Goal: Task Accomplishment & Management: Use online tool/utility

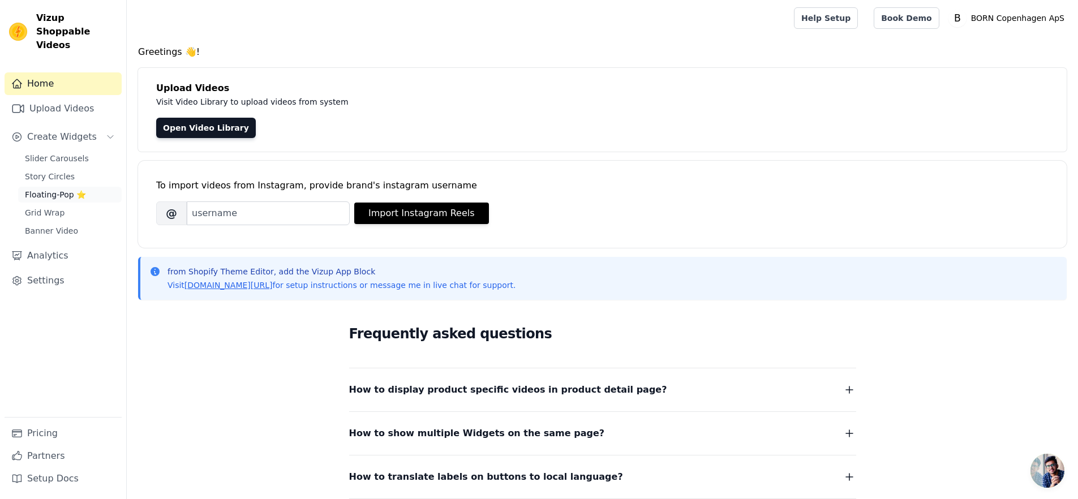
click at [75, 187] on link "Floating-Pop ⭐" at bounding box center [70, 195] width 104 height 16
click at [76, 169] on link "Story Circles" at bounding box center [70, 177] width 104 height 16
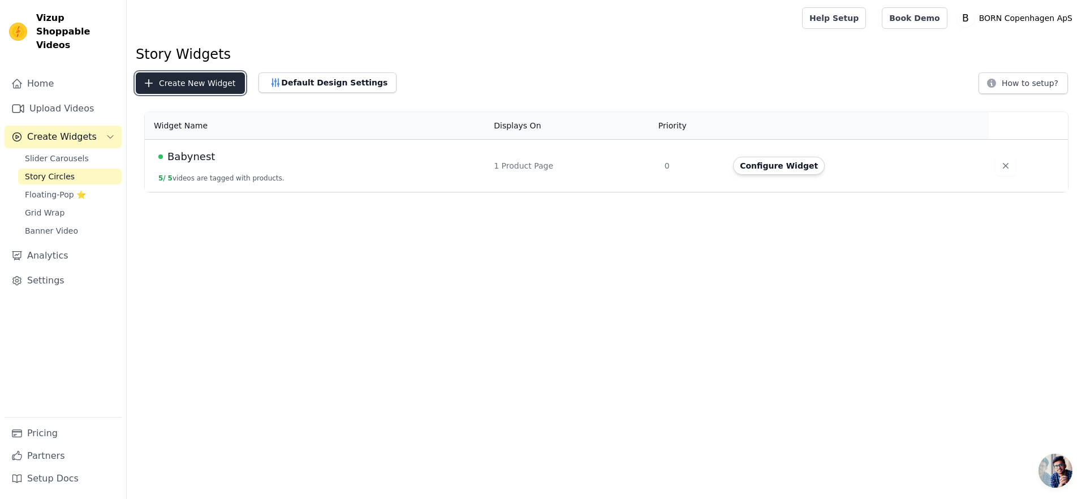
click at [207, 87] on button "Create New Widget" at bounding box center [190, 83] width 109 height 22
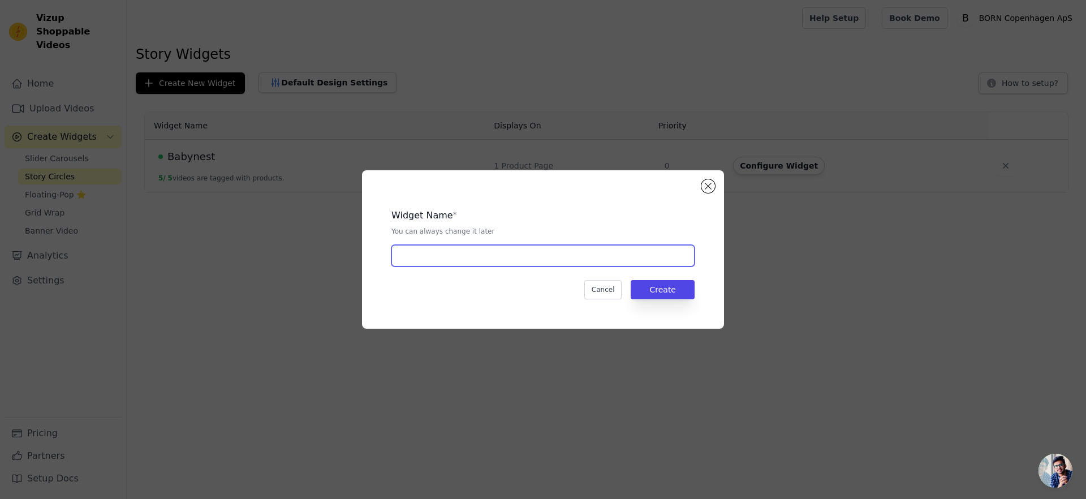
click at [449, 265] on input "text" at bounding box center [543, 256] width 303 height 22
type input "juniornest"
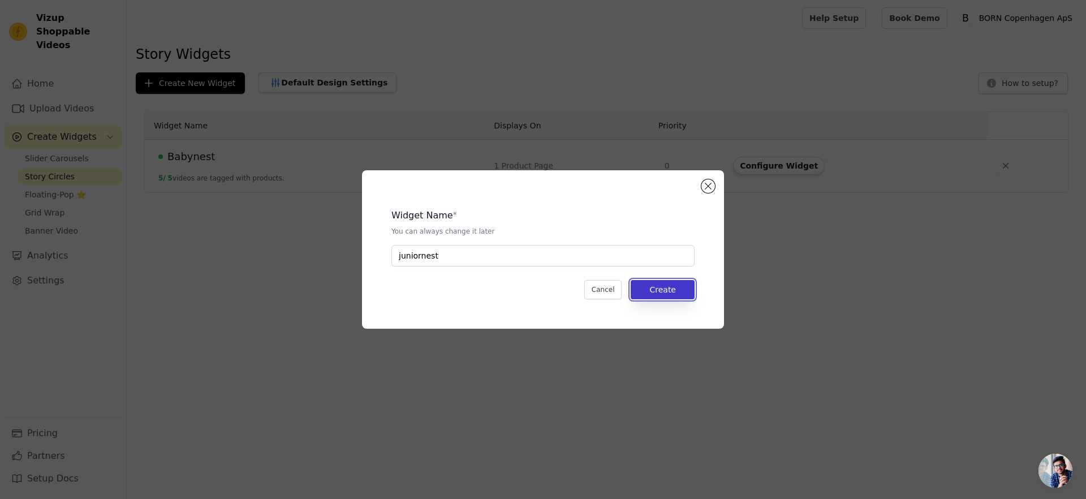
click at [641, 281] on button "Create" at bounding box center [663, 289] width 64 height 19
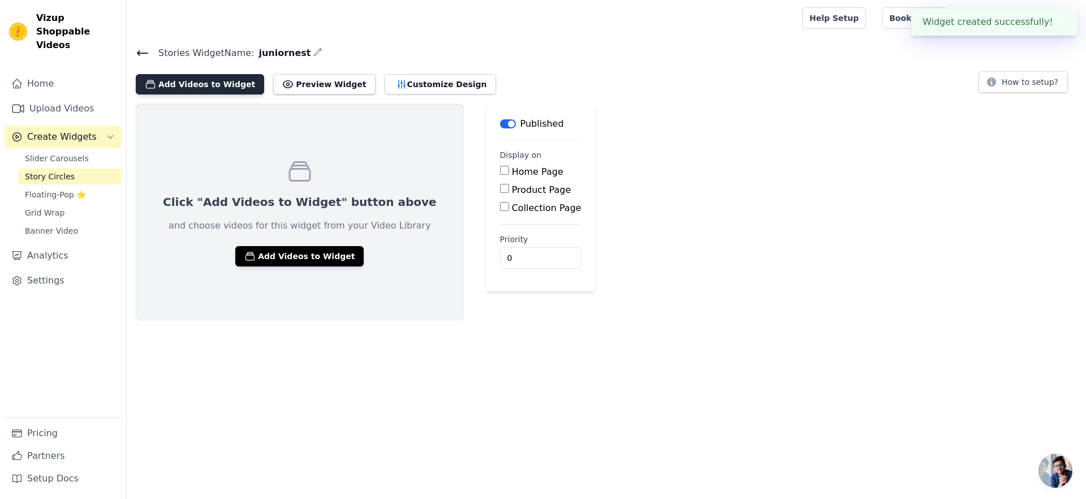
click at [186, 90] on button "Add Videos to Widget" at bounding box center [200, 84] width 128 height 20
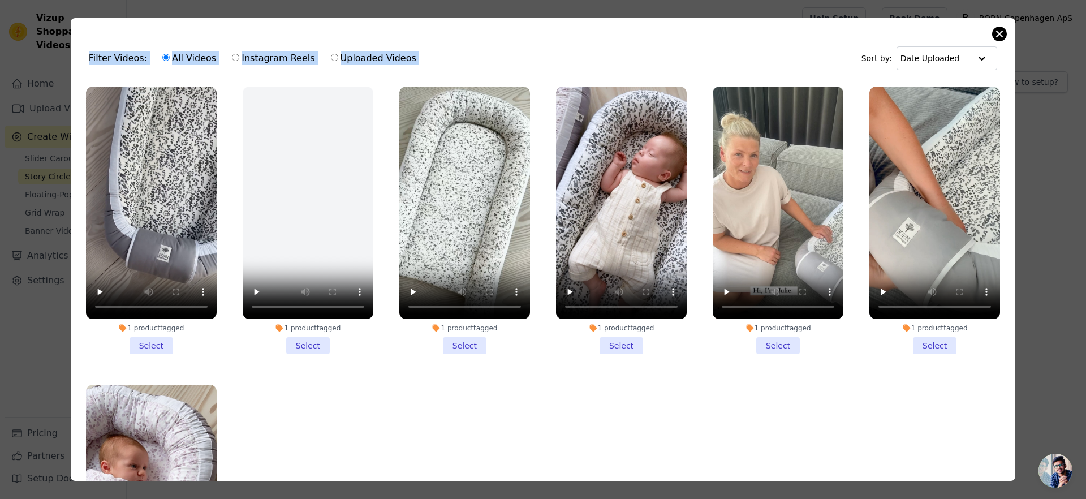
click at [993, 37] on div "Filter Videos: All Videos Instagram Reels Uploaded Videos Sort by: Date Uploade…" at bounding box center [543, 249] width 945 height 463
click at [261, 59] on label "Instagram Reels" at bounding box center [273, 58] width 84 height 15
click at [239, 59] on input "Instagram Reels" at bounding box center [235, 57] width 7 height 7
radio input "true"
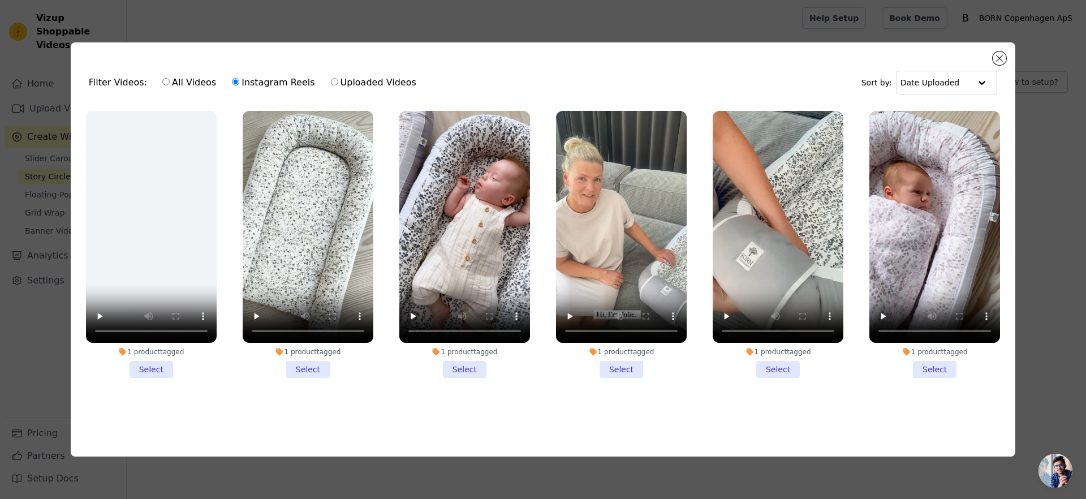
click at [346, 91] on div "All Videos Instagram Reels Uploaded Videos" at bounding box center [289, 83] width 267 height 26
click at [338, 78] on label "Uploaded Videos" at bounding box center [373, 82] width 87 height 15
click at [338, 78] on input "Uploaded Videos" at bounding box center [334, 81] width 7 height 7
radio input "true"
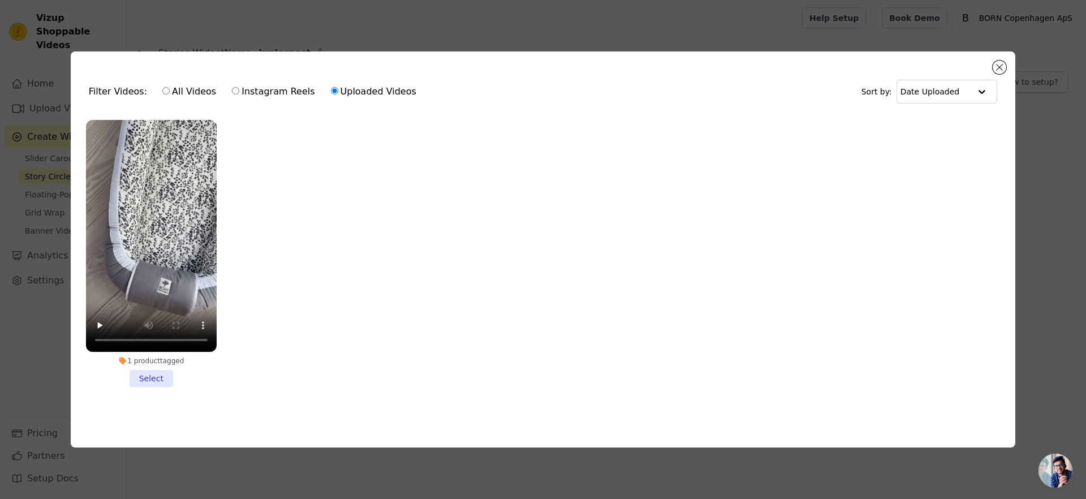
click at [167, 84] on label "All Videos" at bounding box center [189, 91] width 55 height 15
click at [167, 87] on input "All Videos" at bounding box center [165, 90] width 7 height 7
radio input "true"
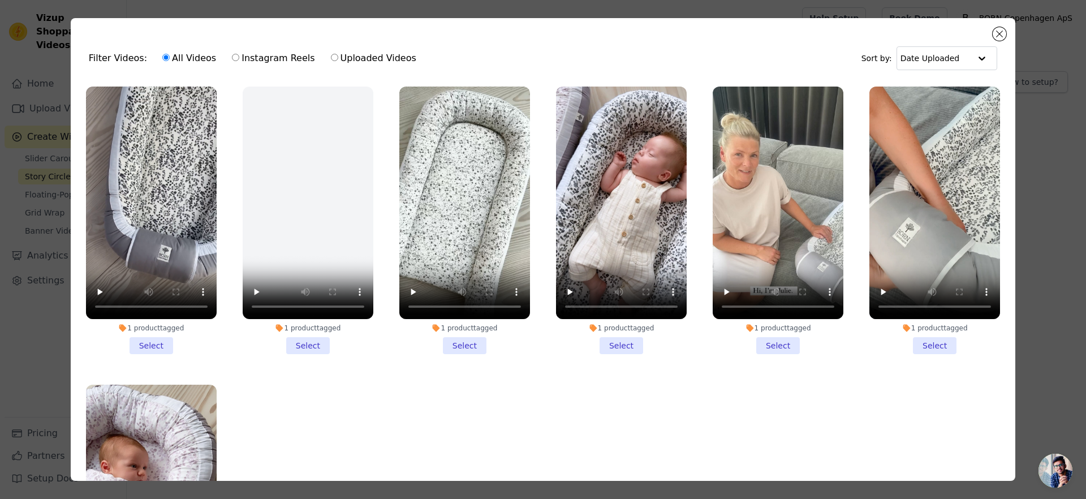
click at [185, 86] on label "1 product tagged Select" at bounding box center [151, 220] width 132 height 269
click at [0, 0] on input "1 product tagged Select" at bounding box center [0, 0] width 0 height 0
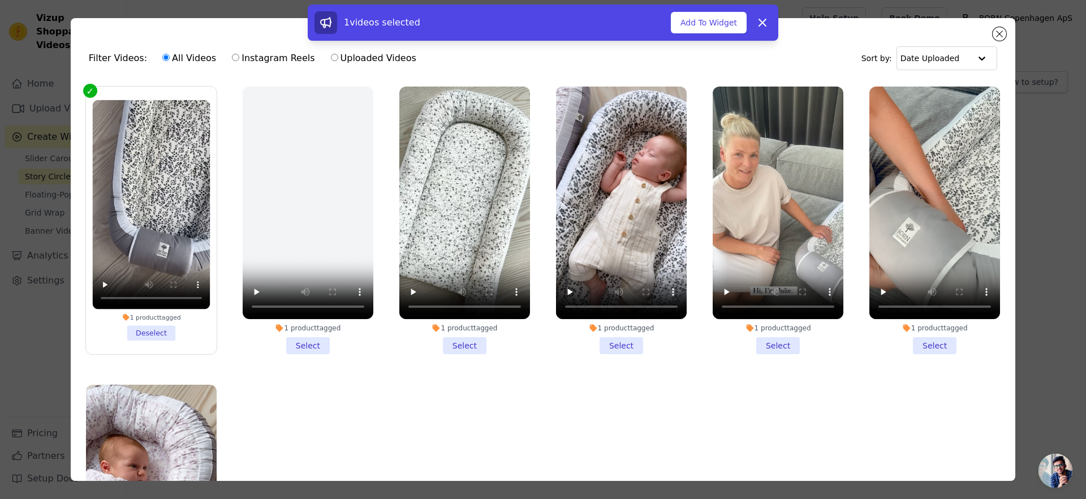
click at [994, 35] on div "1 videos selected Add To Widget Dismiss" at bounding box center [543, 25] width 1086 height 41
click at [996, 34] on div "1 videos selected Add To Widget Dismiss" at bounding box center [543, 25] width 1086 height 41
drag, startPoint x: 766, startPoint y: 22, endPoint x: 803, endPoint y: 20, distance: 36.8
click at [766, 22] on icon at bounding box center [763, 23] width 14 height 14
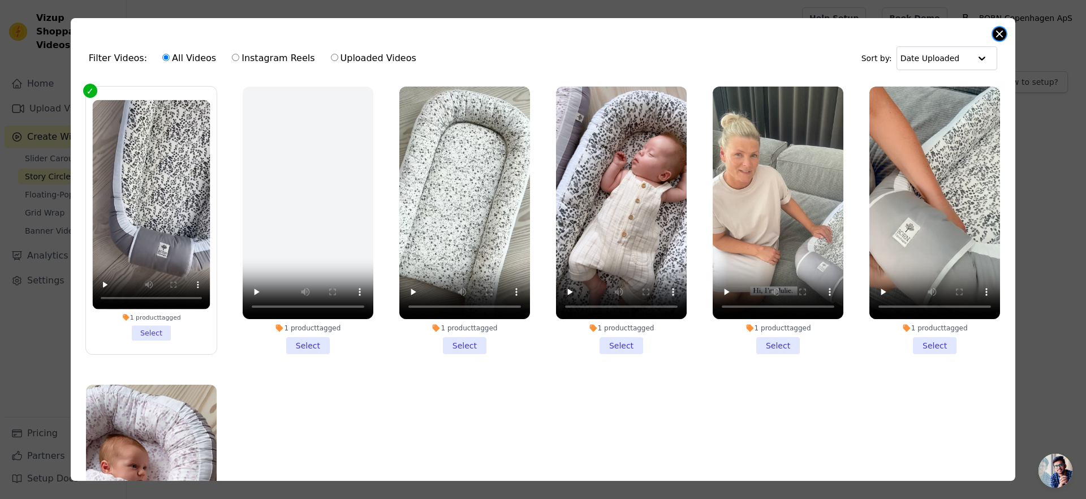
click at [1002, 35] on button "Close modal" at bounding box center [1000, 34] width 14 height 14
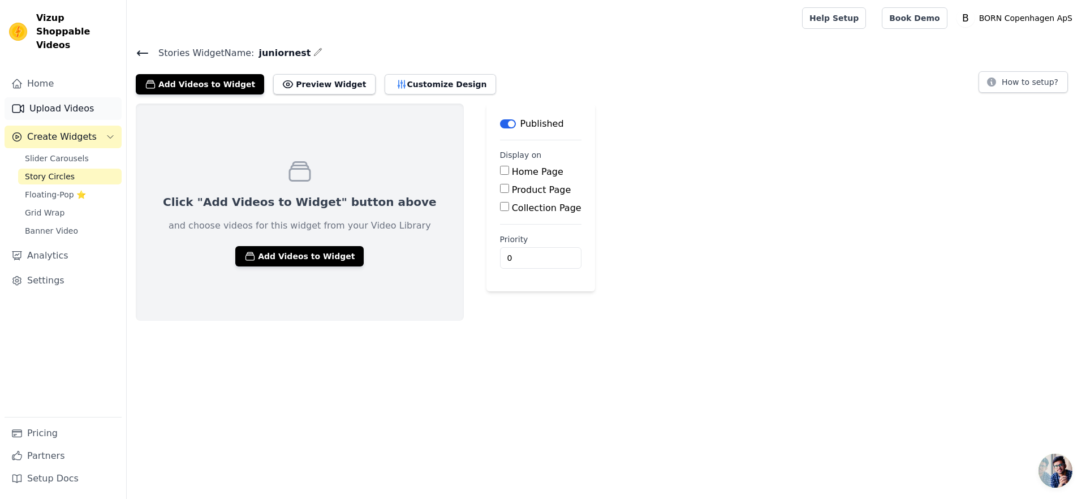
click at [83, 97] on link "Upload Videos" at bounding box center [63, 108] width 117 height 23
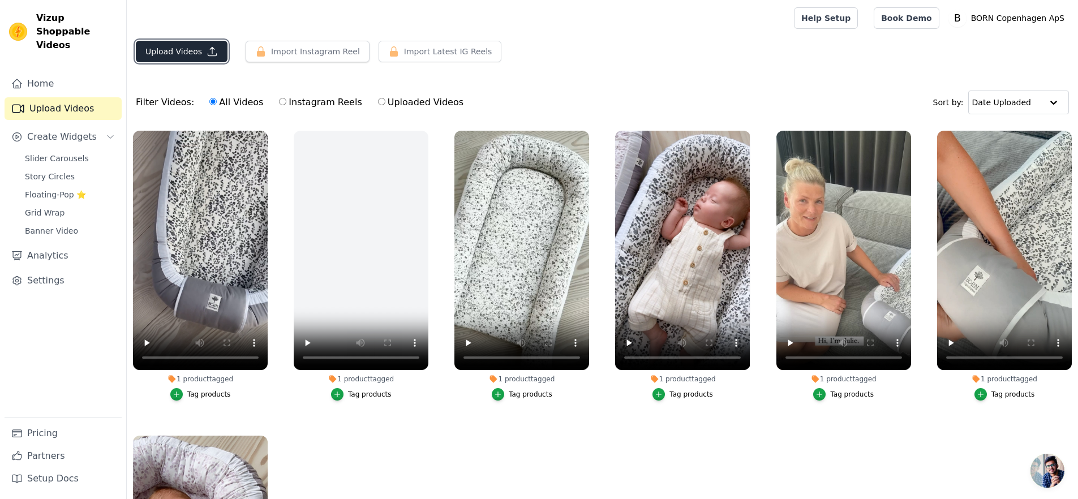
click at [174, 54] on button "Upload Videos" at bounding box center [182, 52] width 92 height 22
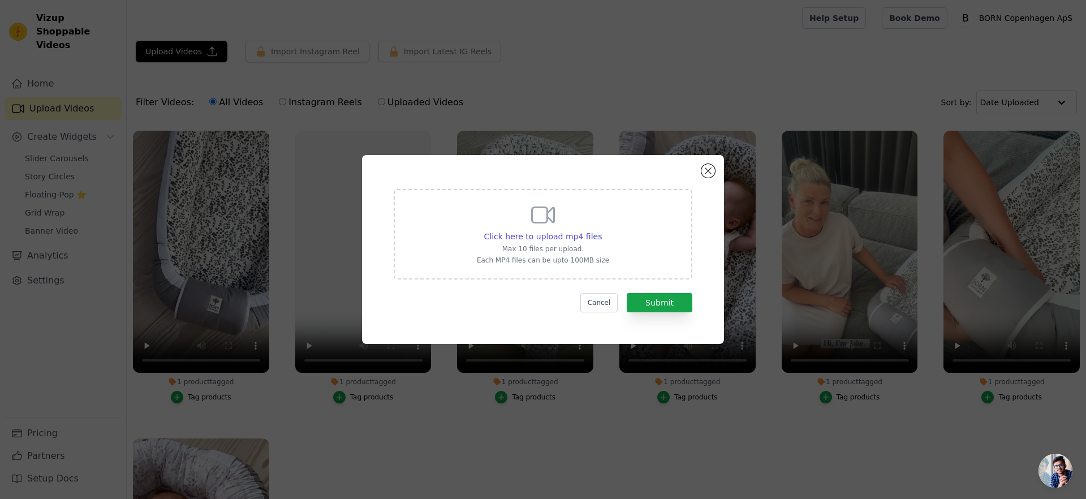
click at [611, 224] on div "Click here to upload mp4 files Max 10 files per upload. Each MP4 files can be u…" at bounding box center [543, 234] width 299 height 91
click at [602, 230] on input "Click here to upload mp4 files Max 10 files per upload. Each MP4 files can be u…" at bounding box center [602, 230] width 1 height 1
type input "C:\fakepath\Video Juniornest Midnight dust m sovende barn - my_nordic_lining (1…"
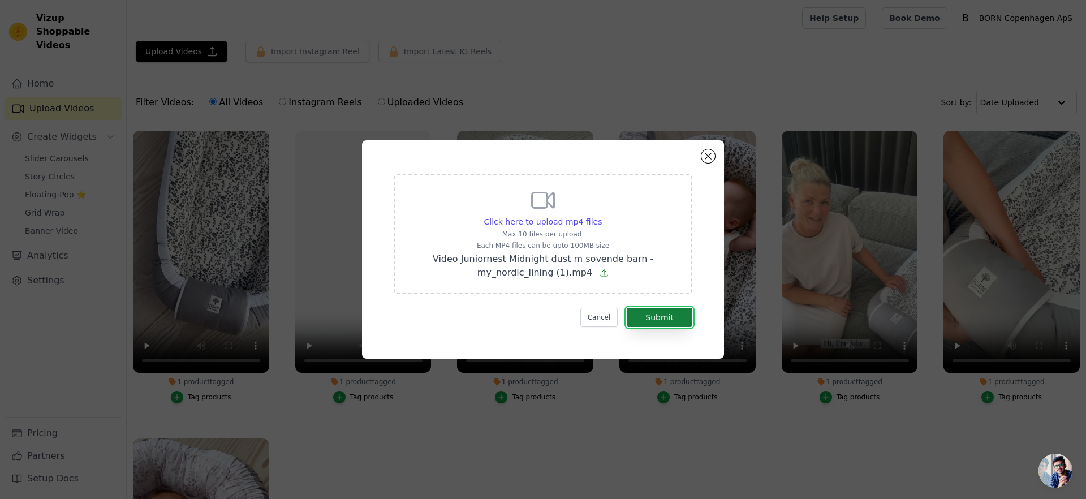
click at [678, 315] on button "Submit" at bounding box center [660, 317] width 66 height 19
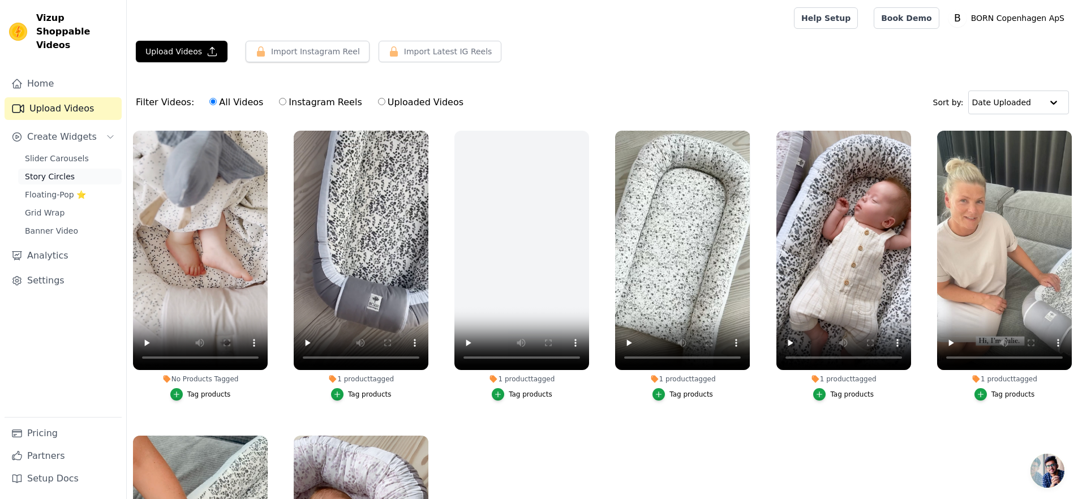
click at [63, 171] on span "Story Circles" at bounding box center [50, 176] width 50 height 11
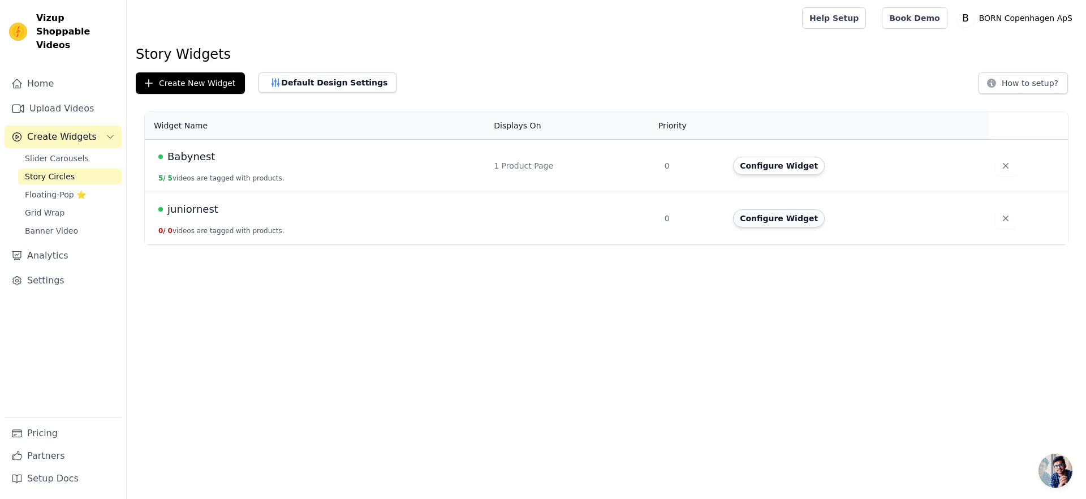
click at [789, 220] on button "Configure Widget" at bounding box center [779, 218] width 92 height 18
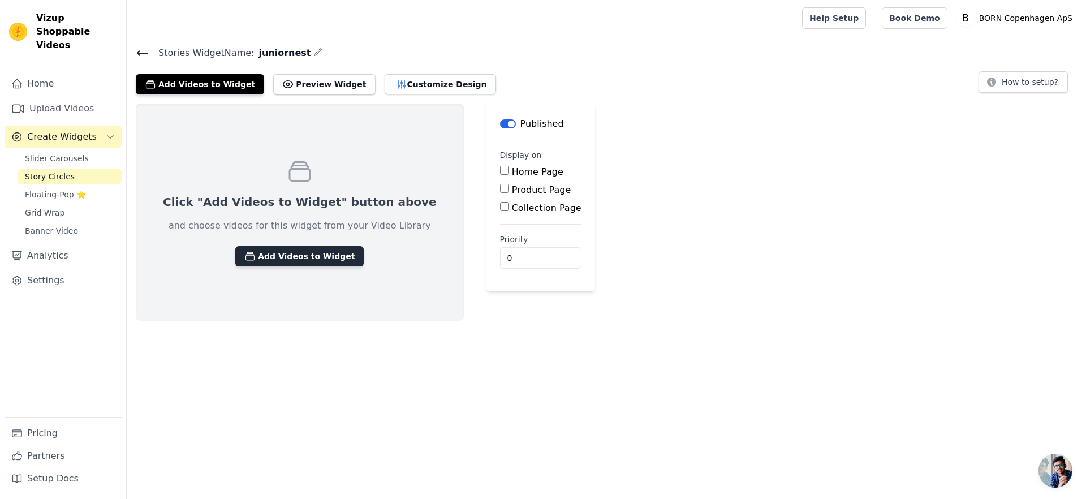
click at [267, 252] on button "Add Videos to Widget" at bounding box center [299, 256] width 128 height 20
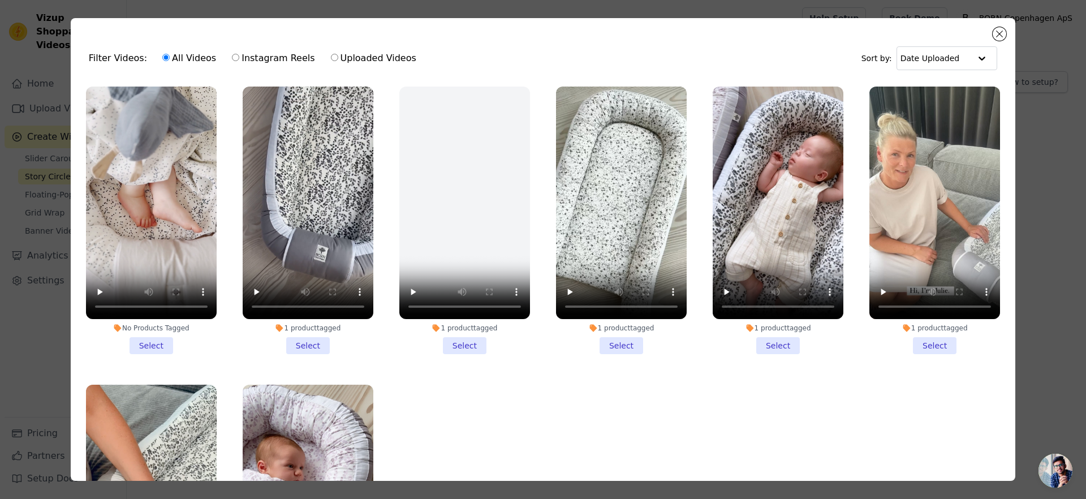
click at [140, 343] on li "No Products Tagged Select" at bounding box center [151, 221] width 131 height 268
click at [0, 0] on input "No Products Tagged Select" at bounding box center [0, 0] width 0 height 0
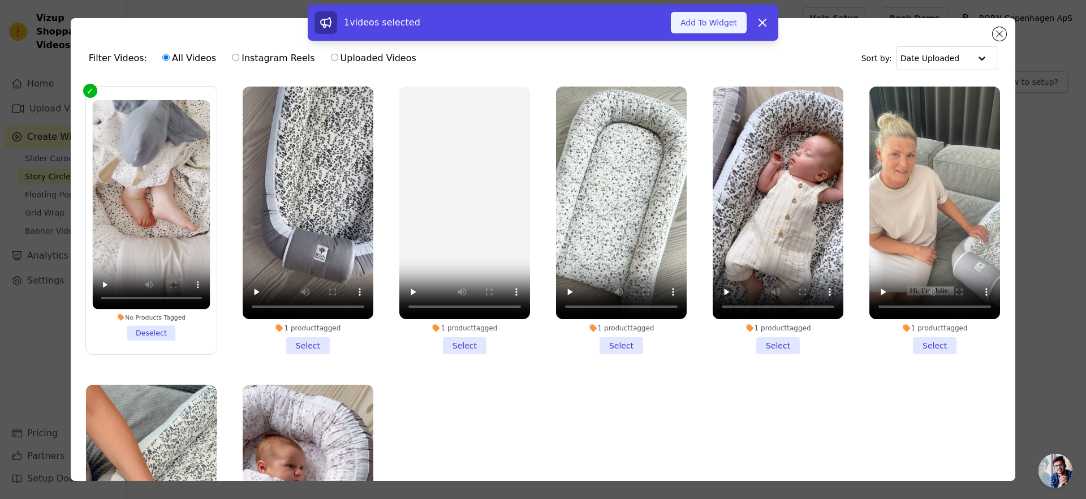
click at [715, 26] on button "Add To Widget" at bounding box center [709, 23] width 76 height 22
